Goal: Obtain resource: Obtain resource

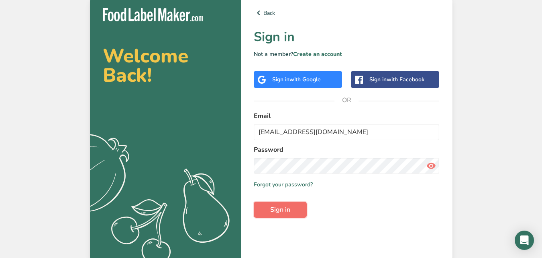
click at [285, 207] on span "Sign in" at bounding box center [280, 210] width 20 height 10
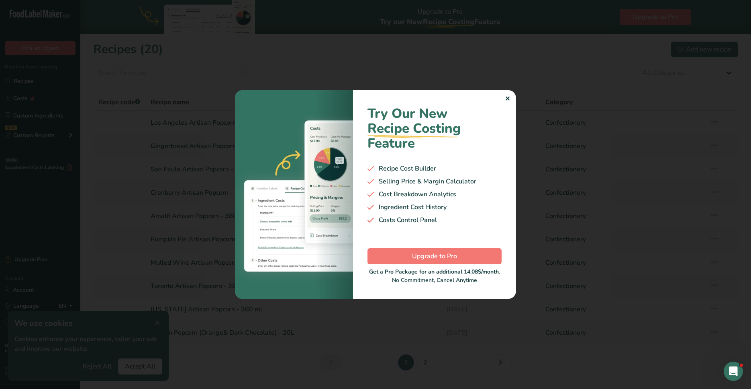
click at [507, 98] on div "✕" at bounding box center [507, 99] width 5 height 10
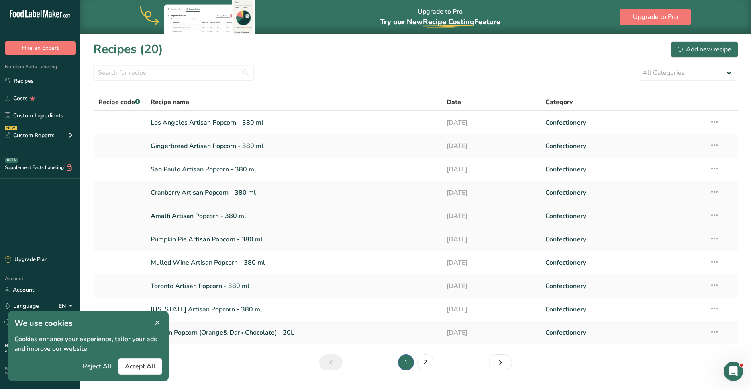
drag, startPoint x: 734, startPoint y: 55, endPoint x: 168, endPoint y: 217, distance: 588.4
click at [168, 217] on link "Amalfi Artisan Popcorn - 380 ml" at bounding box center [294, 215] width 286 height 17
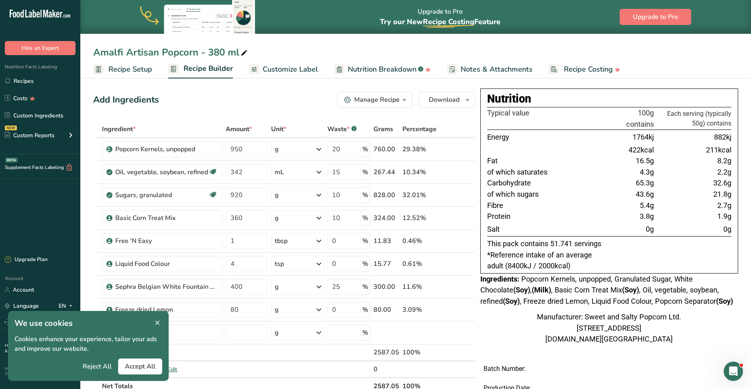
click at [263, 70] on span "Customize Label" at bounding box center [290, 69] width 55 height 11
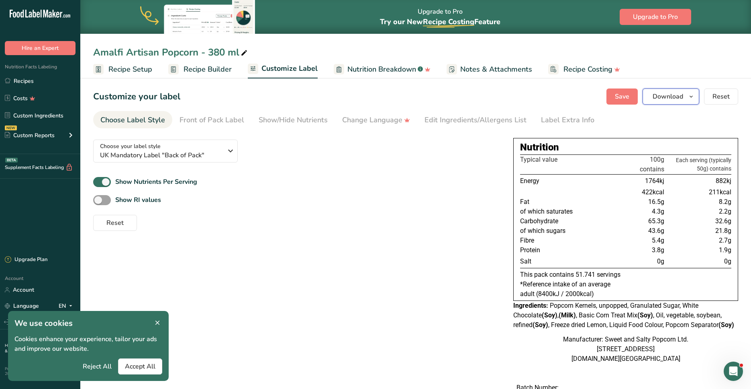
click at [542, 96] on span "Download" at bounding box center [668, 97] width 31 height 10
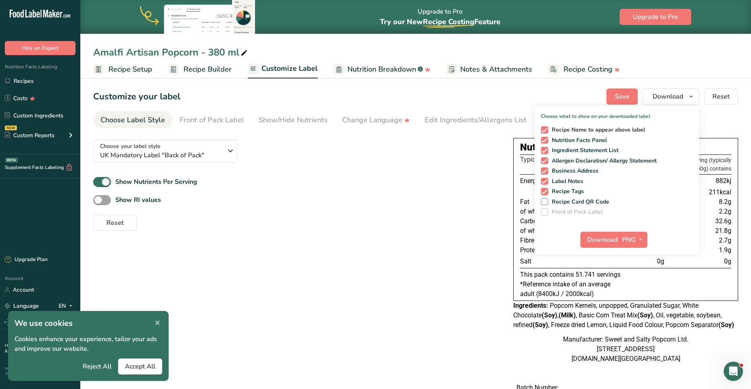
click at [542, 127] on span at bounding box center [544, 129] width 7 height 7
click at [542, 127] on input "Recipe Name to appear above label" at bounding box center [543, 129] width 5 height 5
checkbox input "false"
click at [542, 149] on span at bounding box center [544, 150] width 7 height 7
click at [542, 149] on input "Ingredient Statement List" at bounding box center [543, 149] width 5 height 5
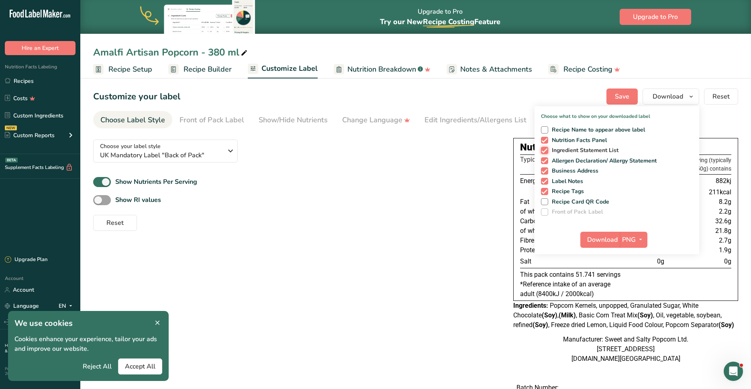
checkbox input "false"
click at [542, 162] on span at bounding box center [544, 160] width 7 height 7
click at [542, 162] on input "Allergen Declaration/ Allergy Statement" at bounding box center [543, 160] width 5 height 5
checkbox input "false"
click at [542, 171] on span at bounding box center [544, 170] width 7 height 7
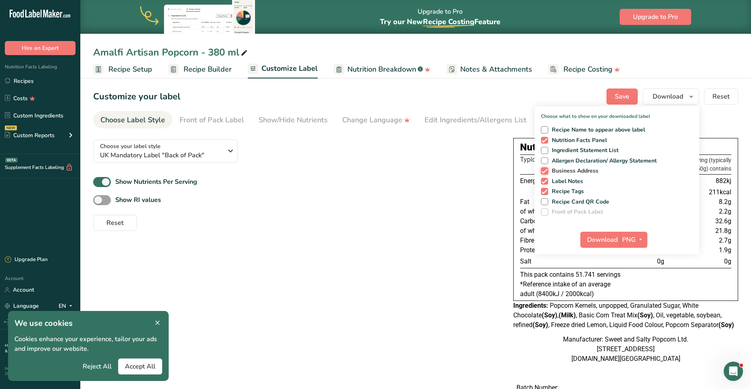
click at [542, 171] on input "Business Address" at bounding box center [543, 170] width 5 height 5
checkbox input "false"
click at [542, 183] on span at bounding box center [544, 181] width 7 height 7
click at [542, 183] on input "Label Notes" at bounding box center [543, 180] width 5 height 5
checkbox input "false"
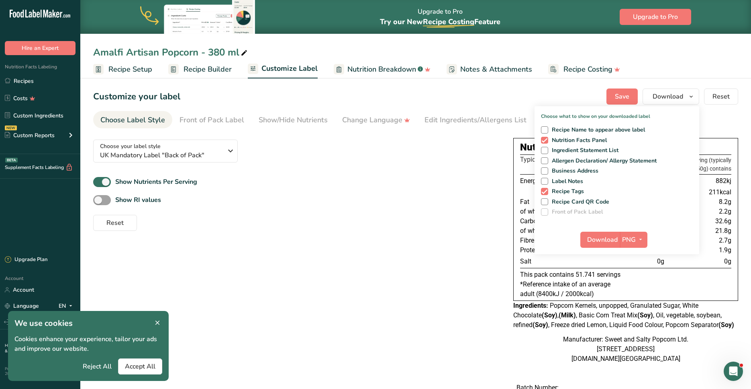
click at [542, 196] on div "Recipe Name to appear above label Nutrition Facts Panel Ingredient Statement Li…" at bounding box center [617, 169] width 165 height 92
click at [542, 192] on span at bounding box center [544, 191] width 7 height 7
click at [542, 192] on input "Recipe Tags" at bounding box center [543, 190] width 5 height 5
checkbox input "false"
click at [542, 239] on span "Download" at bounding box center [602, 240] width 31 height 10
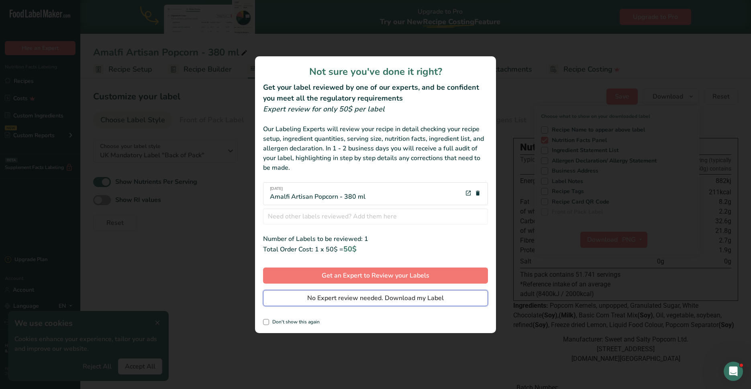
click at [305, 257] on button "No Expert review needed. Download my Label" at bounding box center [375, 298] width 225 height 16
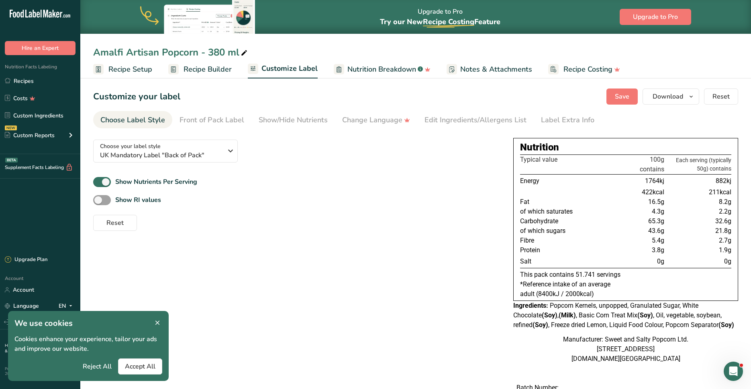
click at [23, 82] on link "Recipes" at bounding box center [40, 80] width 80 height 15
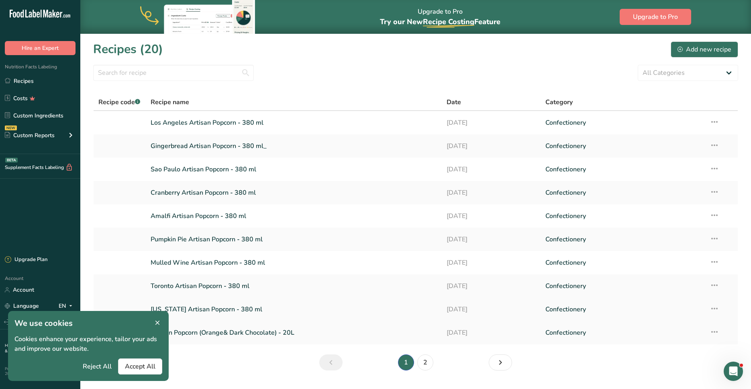
click at [205, 257] on link "[US_STATE] Artisan Popcorn - 380 ml" at bounding box center [294, 309] width 286 height 17
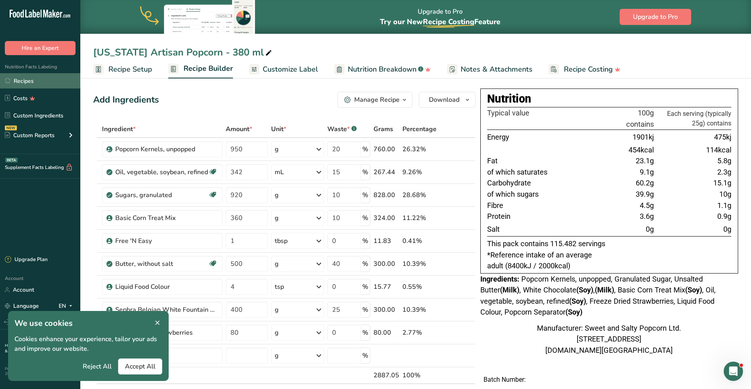
click at [45, 76] on link "Recipes" at bounding box center [40, 80] width 80 height 15
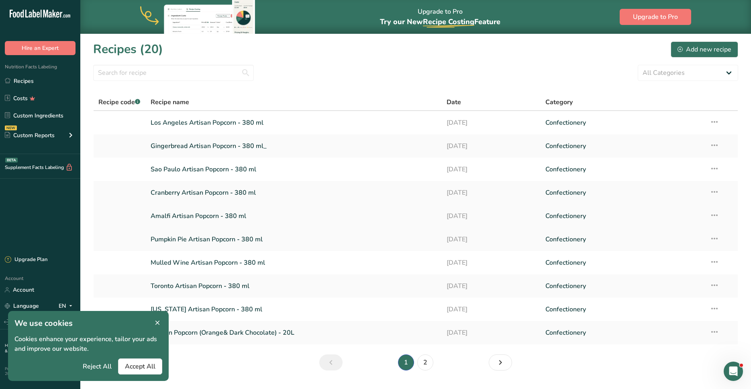
click at [209, 214] on link "Amalfi Artisan Popcorn - 380 ml" at bounding box center [294, 215] width 286 height 17
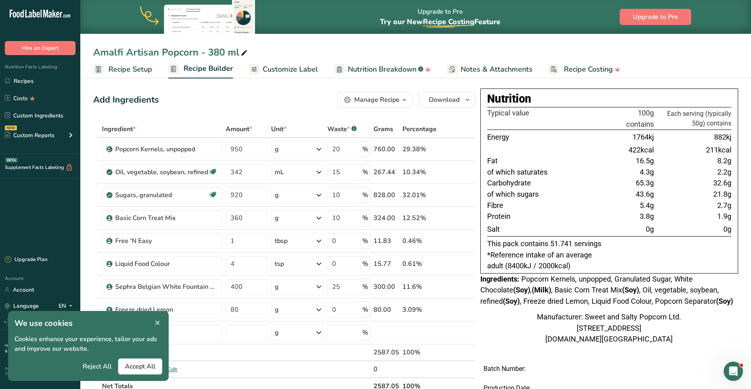
click at [141, 67] on span "Recipe Setup" at bounding box center [130, 69] width 44 height 11
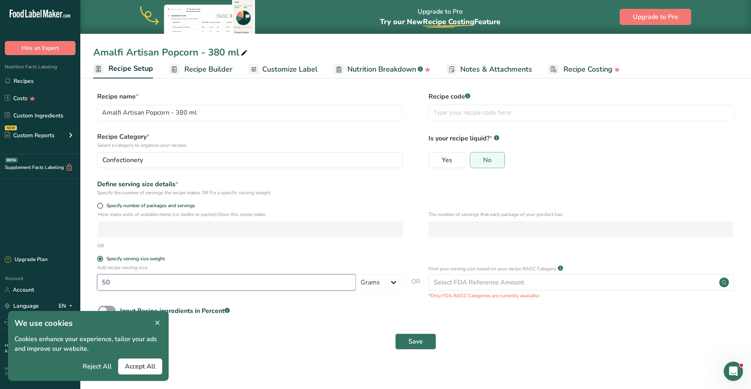
click at [148, 257] on input "50" at bounding box center [226, 282] width 259 height 16
type input "25"
click at [422, 257] on span "Save" at bounding box center [416, 341] width 14 height 10
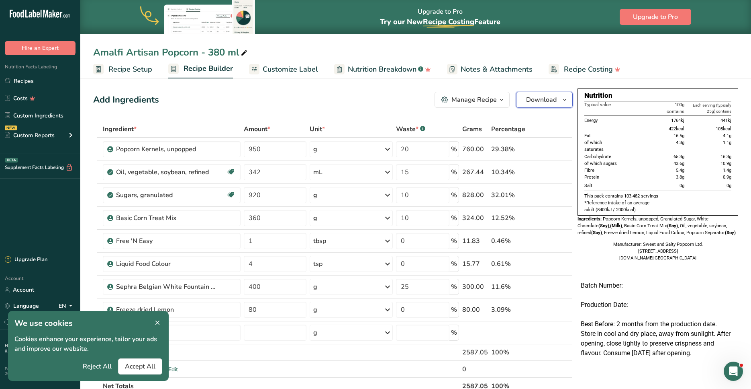
click at [542, 104] on button "Download" at bounding box center [544, 100] width 57 height 16
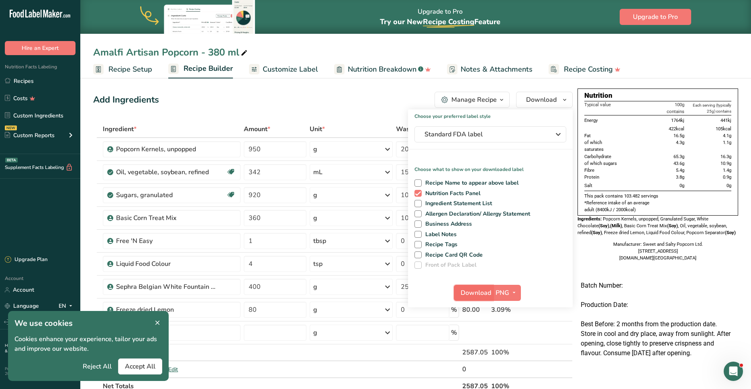
click at [477, 257] on button "Download" at bounding box center [473, 292] width 39 height 16
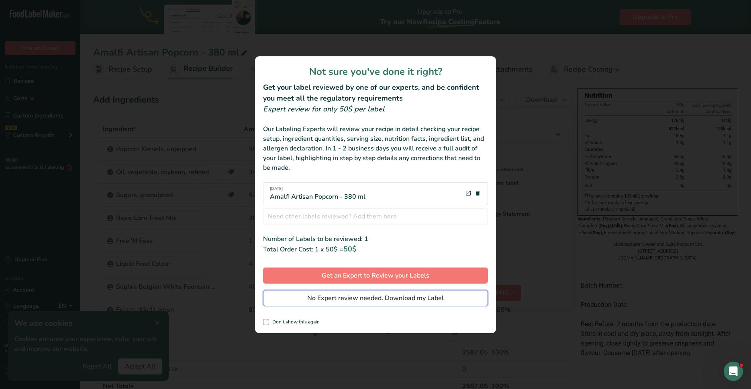
click at [398, 257] on span "No Expert review needed. Download my Label" at bounding box center [375, 298] width 137 height 10
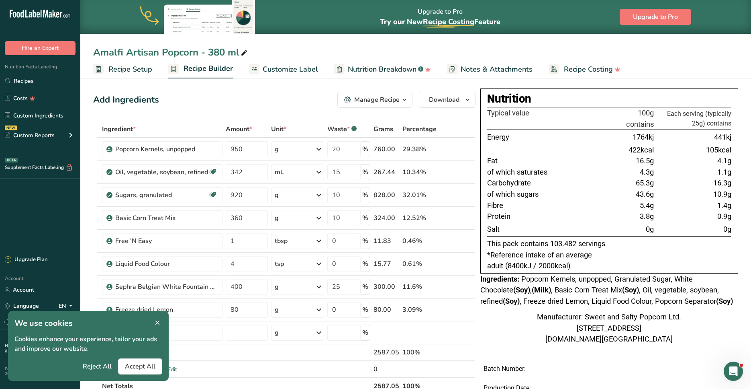
click at [271, 72] on span "Customize Label" at bounding box center [290, 69] width 55 height 11
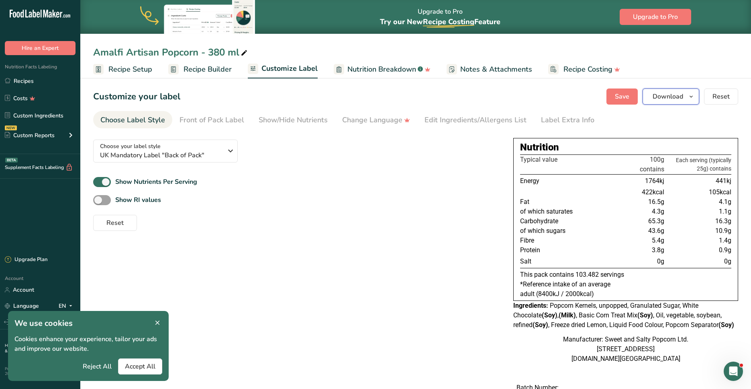
click at [542, 98] on span "Download" at bounding box center [668, 97] width 31 height 10
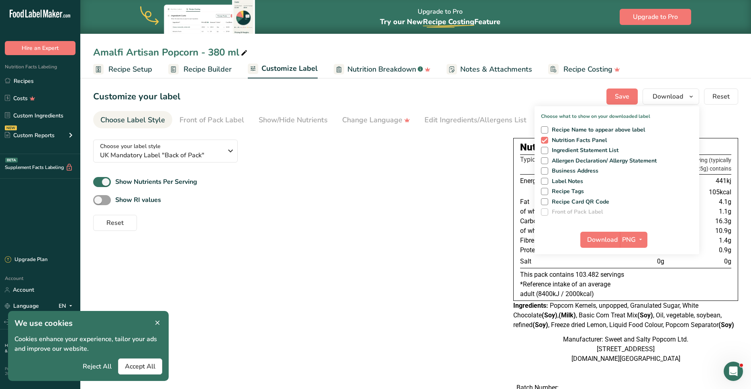
click at [542, 248] on div "Download PNG PNG BMP SVG PDF" at bounding box center [617, 241] width 165 height 26
click at [542, 238] on span "Download" at bounding box center [602, 240] width 31 height 10
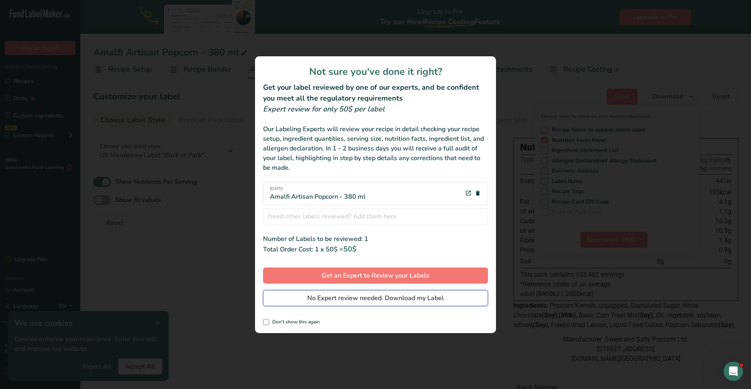
click at [382, 257] on span "No Expert review needed. Download my Label" at bounding box center [375, 298] width 137 height 10
